Goal: Transaction & Acquisition: Book appointment/travel/reservation

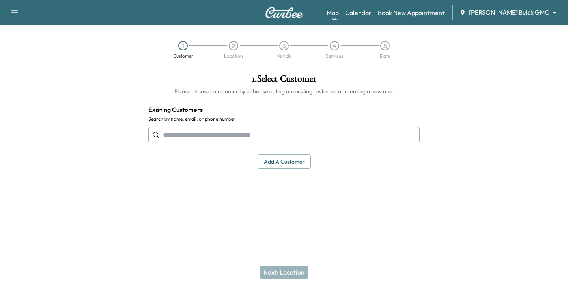
drag, startPoint x: 193, startPoint y: 128, endPoint x: 196, endPoint y: 135, distance: 7.8
click at [193, 128] on input "text" at bounding box center [284, 135] width 272 height 17
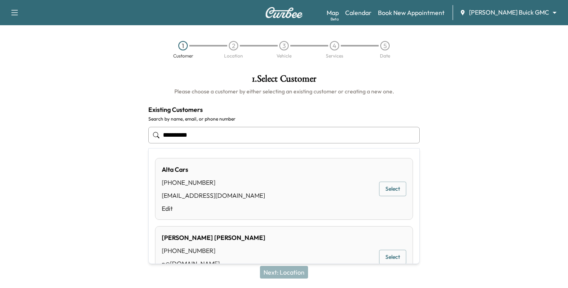
click at [382, 191] on button "Select" at bounding box center [392, 189] width 27 height 15
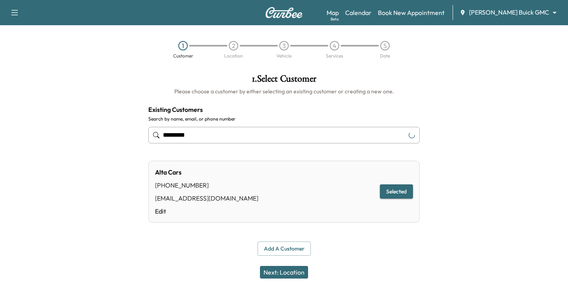
type input "*********"
click at [279, 275] on button "Next: Location" at bounding box center [284, 272] width 48 height 13
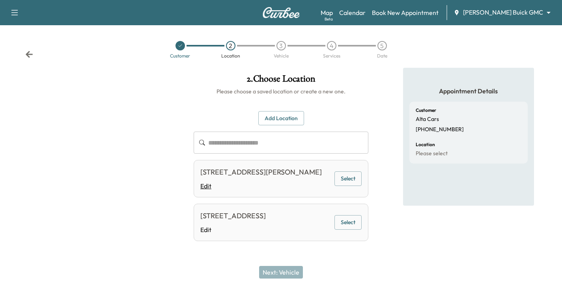
scroll to position [22, 0]
click at [287, 111] on button "Add Location" at bounding box center [281, 118] width 46 height 15
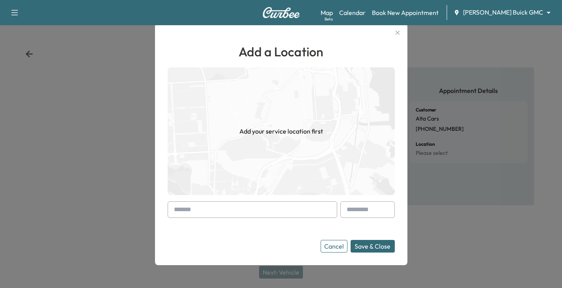
click at [210, 208] on input "text" at bounding box center [253, 210] width 170 height 17
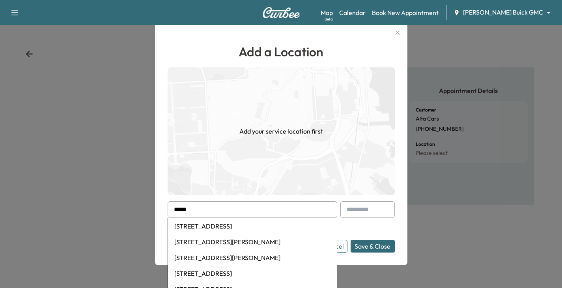
click at [219, 229] on li "[STREET_ADDRESS]" at bounding box center [252, 227] width 169 height 16
type input "**********"
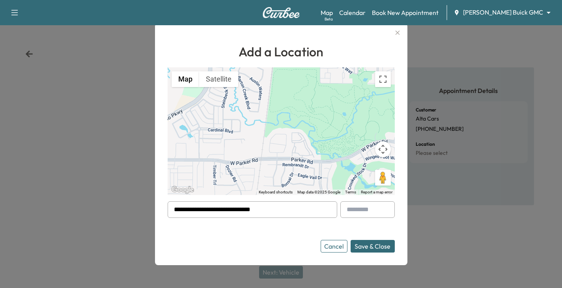
click at [368, 249] on button "Save & Close" at bounding box center [373, 246] width 44 height 13
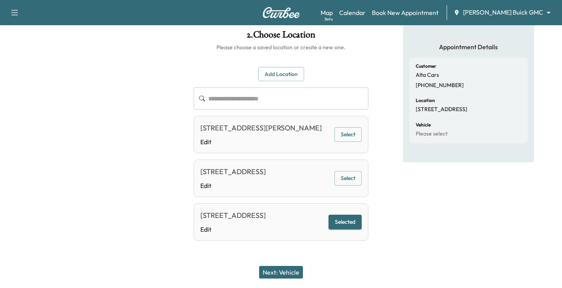
scroll to position [77, 0]
click at [292, 273] on button "Next: Vehicle" at bounding box center [281, 272] width 44 height 13
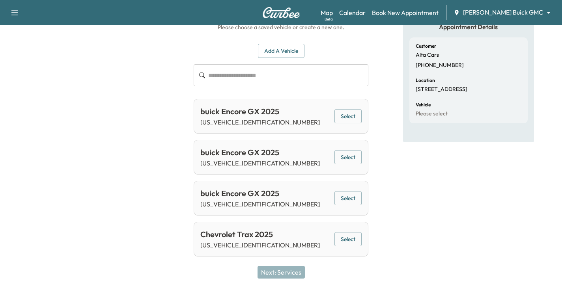
scroll to position [64, 0]
click at [282, 54] on button "Add a Vehicle" at bounding box center [281, 51] width 47 height 15
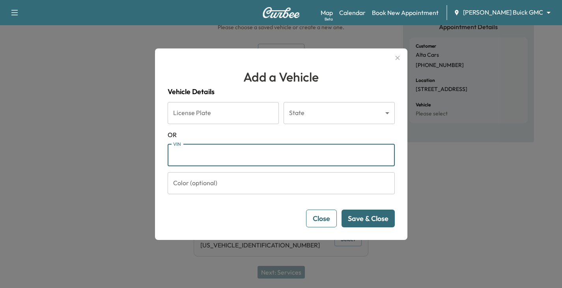
click at [180, 160] on input "VIN" at bounding box center [281, 155] width 227 height 22
paste input "**********"
type input "**********"
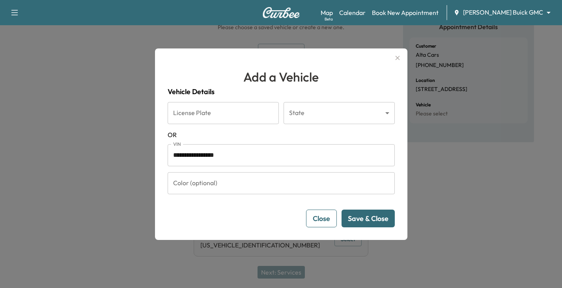
click at [375, 219] on button "Save & Close" at bounding box center [368, 219] width 53 height 18
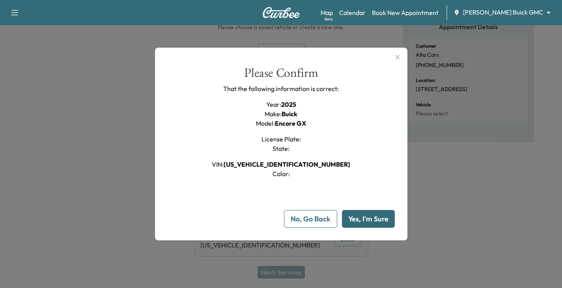
click at [373, 221] on button "Yes, I'm Sure" at bounding box center [368, 219] width 53 height 18
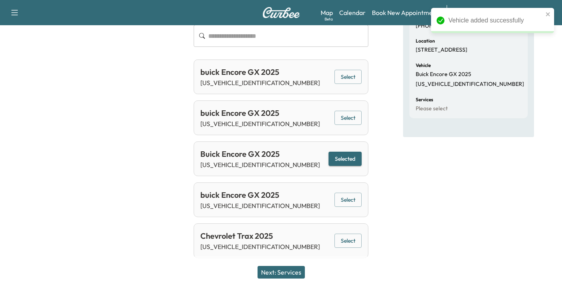
click at [287, 274] on button "Next: Services" at bounding box center [281, 272] width 47 height 13
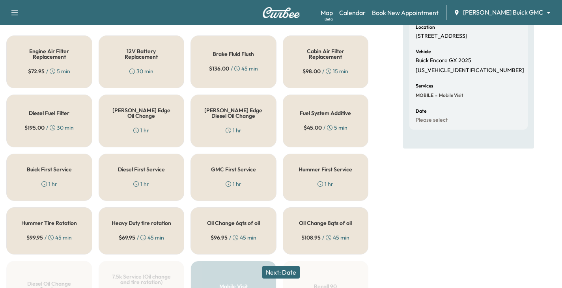
scroll to position [104, 0]
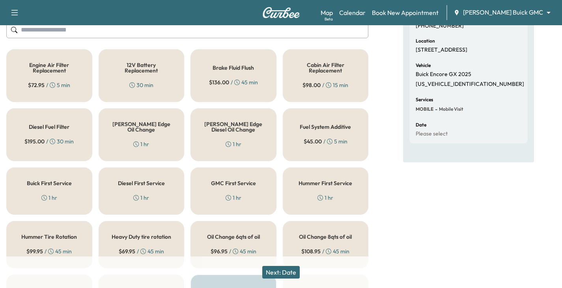
click at [159, 127] on h5 "[PERSON_NAME] Edge Oil Change" at bounding box center [142, 127] width 60 height 11
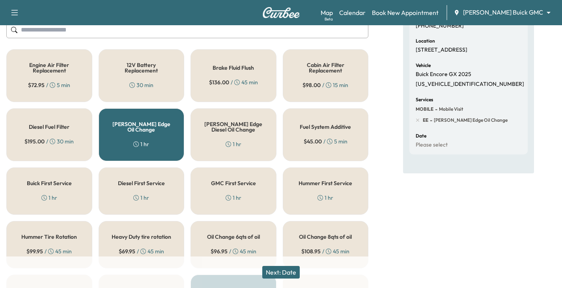
click at [288, 268] on button "Next: Date" at bounding box center [280, 272] width 37 height 13
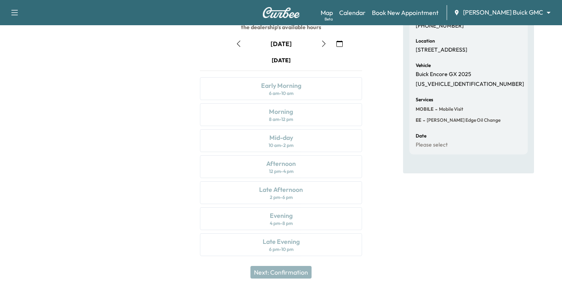
click at [324, 41] on icon "button" at bounding box center [324, 44] width 6 height 6
click at [290, 163] on div "Afternoon" at bounding box center [281, 163] width 30 height 9
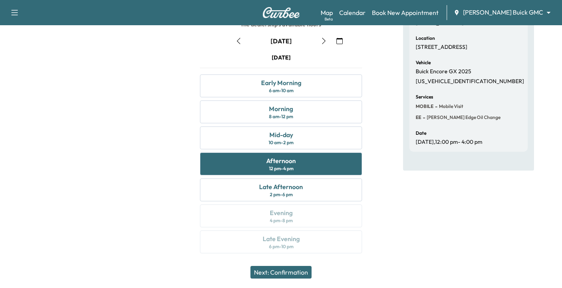
click at [279, 268] on button "Next: Confirmation" at bounding box center [281, 272] width 61 height 13
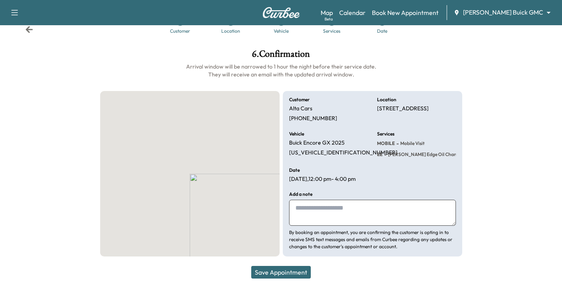
scroll to position [25, 0]
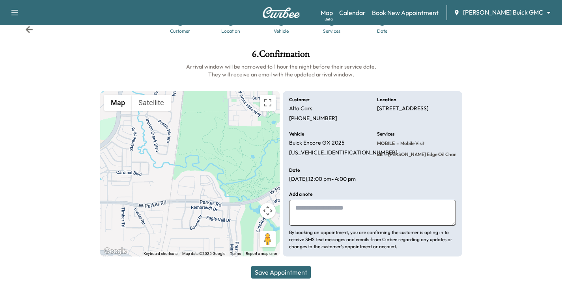
click at [288, 273] on button "Save Appointment" at bounding box center [281, 272] width 60 height 13
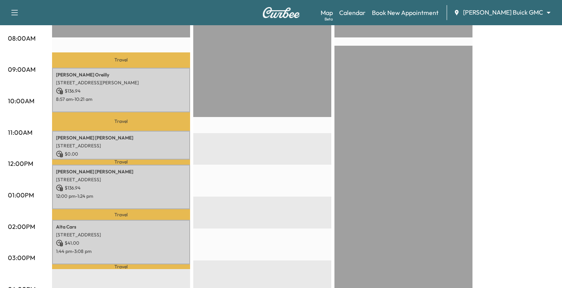
scroll to position [197, 0]
